Goal: Task Accomplishment & Management: Manage account settings

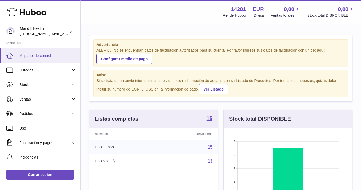
scroll to position [84, 128]
click at [29, 58] on span "Mi panel de control" at bounding box center [47, 55] width 57 height 5
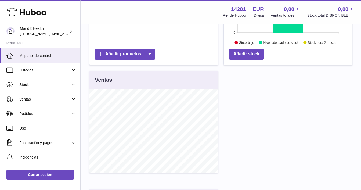
scroll to position [164, 0]
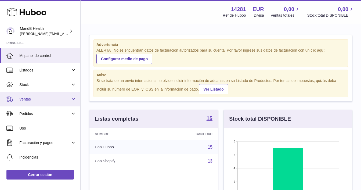
scroll to position [84, 128]
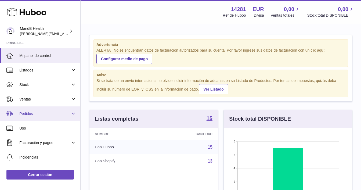
click at [30, 116] on span "Pedidos" at bounding box center [44, 113] width 51 height 5
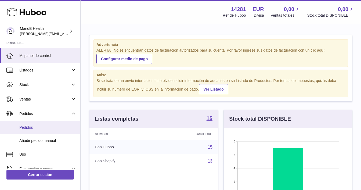
click at [30, 125] on link "Pedidos" at bounding box center [40, 127] width 80 height 13
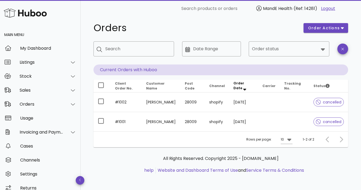
scroll to position [7, 0]
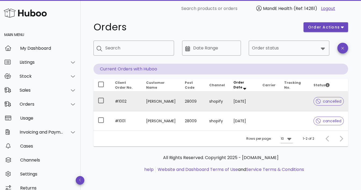
click at [138, 101] on td "#1002" at bounding box center [126, 102] width 31 height 20
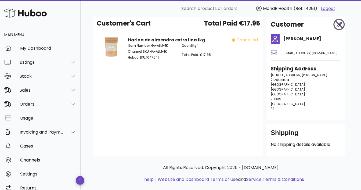
scroll to position [23, 0]
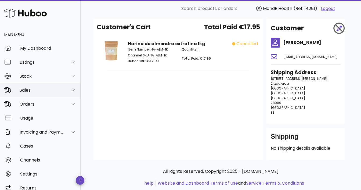
click at [30, 92] on div "Sales" at bounding box center [42, 90] width 44 height 5
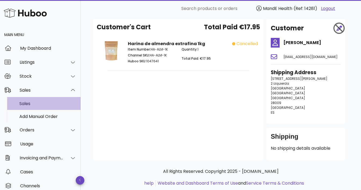
click at [29, 106] on div "Sales" at bounding box center [47, 103] width 57 height 5
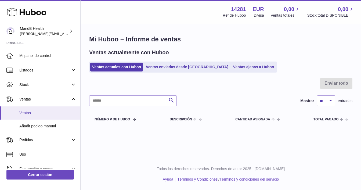
click at [29, 113] on span "Ventas" at bounding box center [47, 112] width 57 height 5
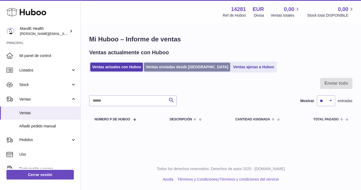
click at [164, 68] on link "Ventas enviadas desde [GEOGRAPHIC_DATA]" at bounding box center [187, 67] width 86 height 9
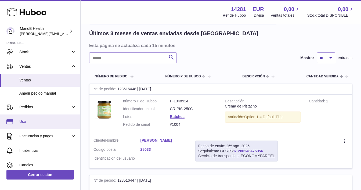
scroll to position [33, 0]
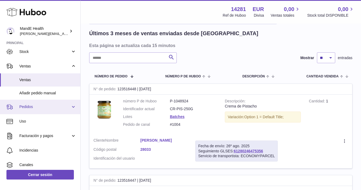
click at [26, 103] on link "Pedidos" at bounding box center [40, 107] width 80 height 15
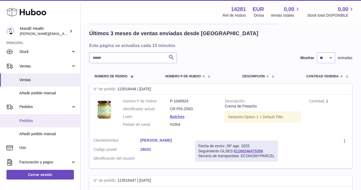
click at [27, 120] on span "Pedidos" at bounding box center [47, 120] width 57 height 5
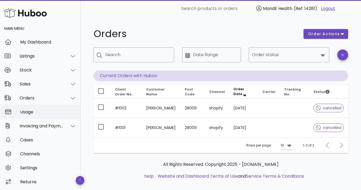
scroll to position [7, 0]
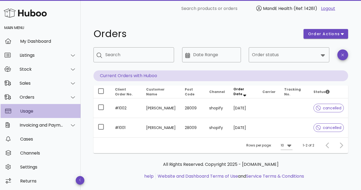
click at [31, 113] on div "Usage" at bounding box center [48, 111] width 56 height 12
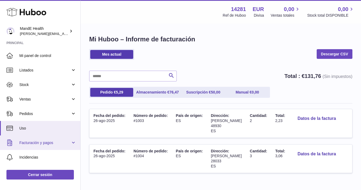
click at [29, 143] on span "Facturación y pagos" at bounding box center [44, 142] width 51 height 5
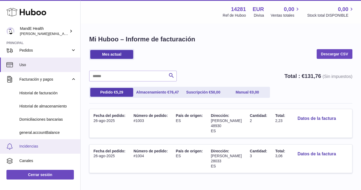
scroll to position [64, 0]
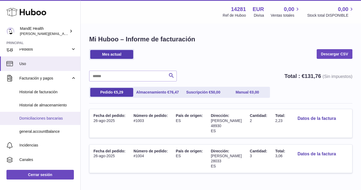
click at [37, 118] on span "Domiciliaciones bancarias" at bounding box center [47, 118] width 57 height 5
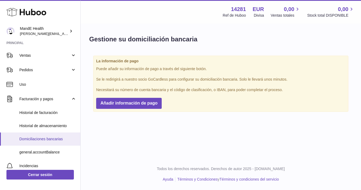
scroll to position [46, 0]
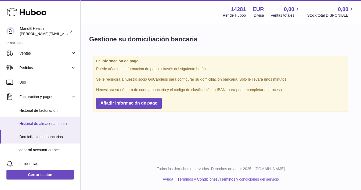
click at [39, 125] on span "Historial de almacenamiento" at bounding box center [47, 123] width 57 height 5
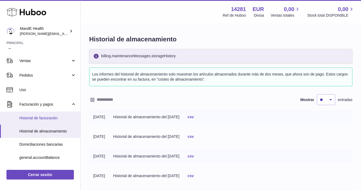
scroll to position [39, 0]
click at [41, 121] on link "Historial de facturación" at bounding box center [40, 117] width 80 height 13
